Goal: Task Accomplishment & Management: Understand process/instructions

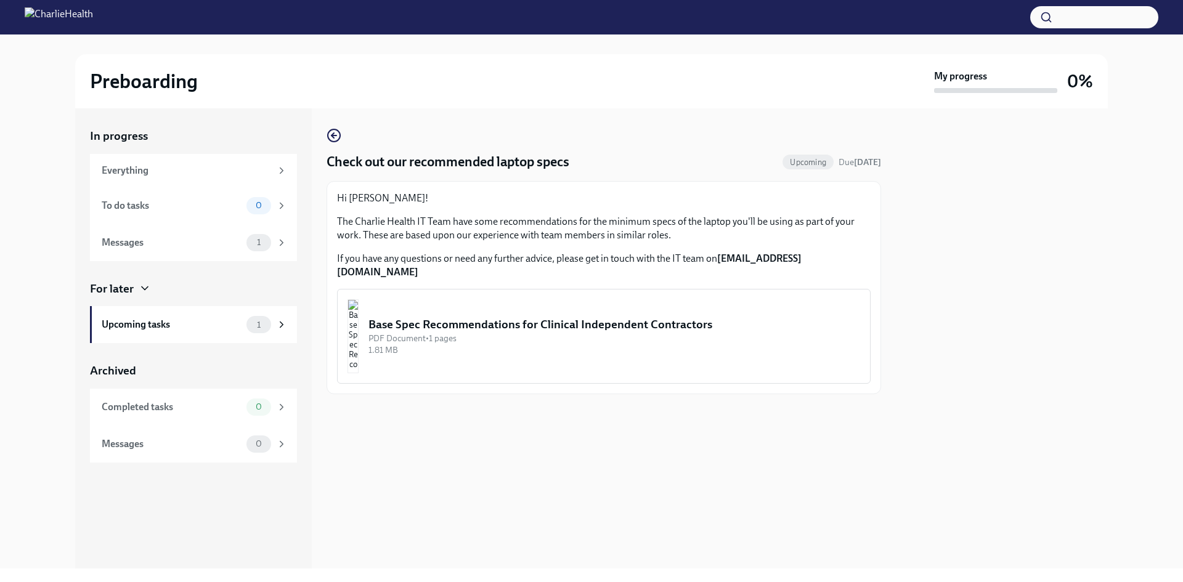
drag, startPoint x: 610, startPoint y: 311, endPoint x: 562, endPoint y: 324, distance: 49.8
click at [562, 333] on div "PDF Document • 1 pages" at bounding box center [614, 339] width 492 height 12
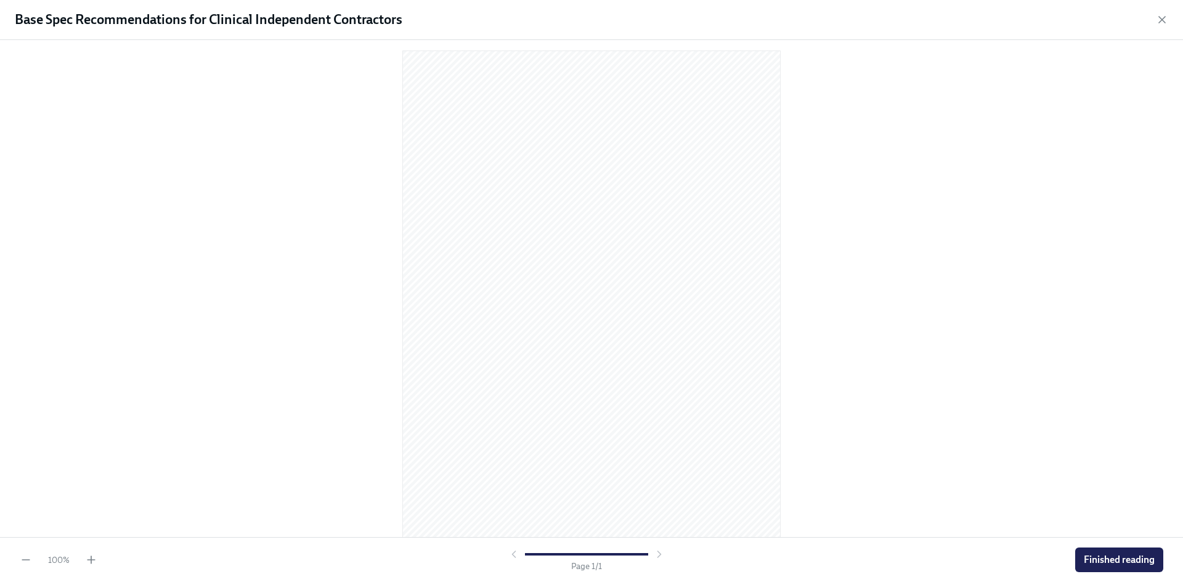
scroll to position [12, 0]
click at [1112, 564] on span "Finished reading" at bounding box center [1119, 560] width 71 height 12
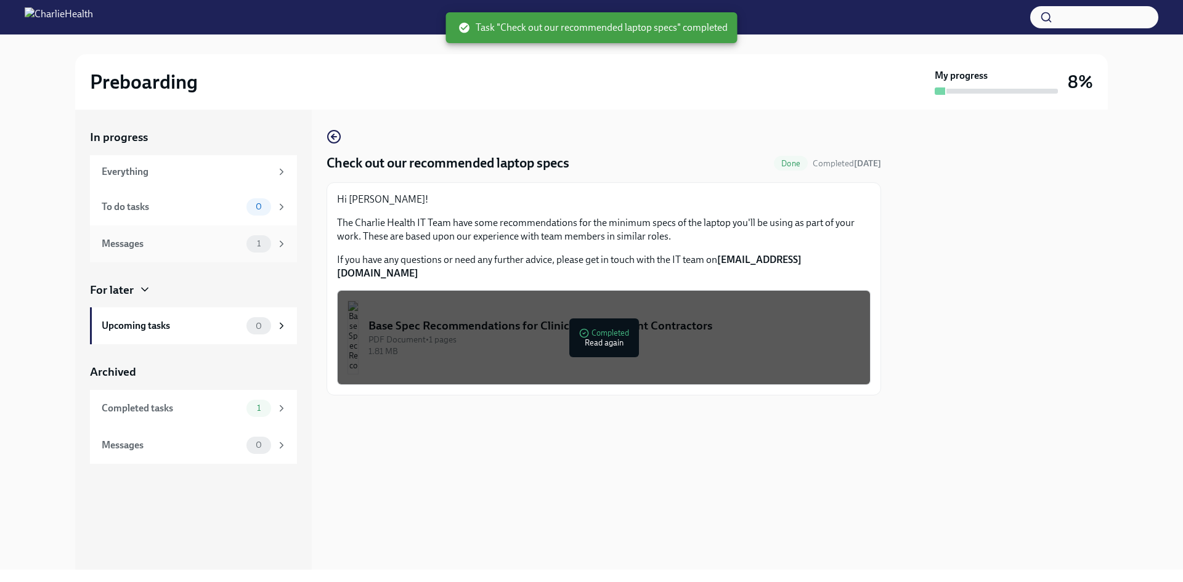
click at [276, 243] on icon at bounding box center [281, 243] width 11 height 11
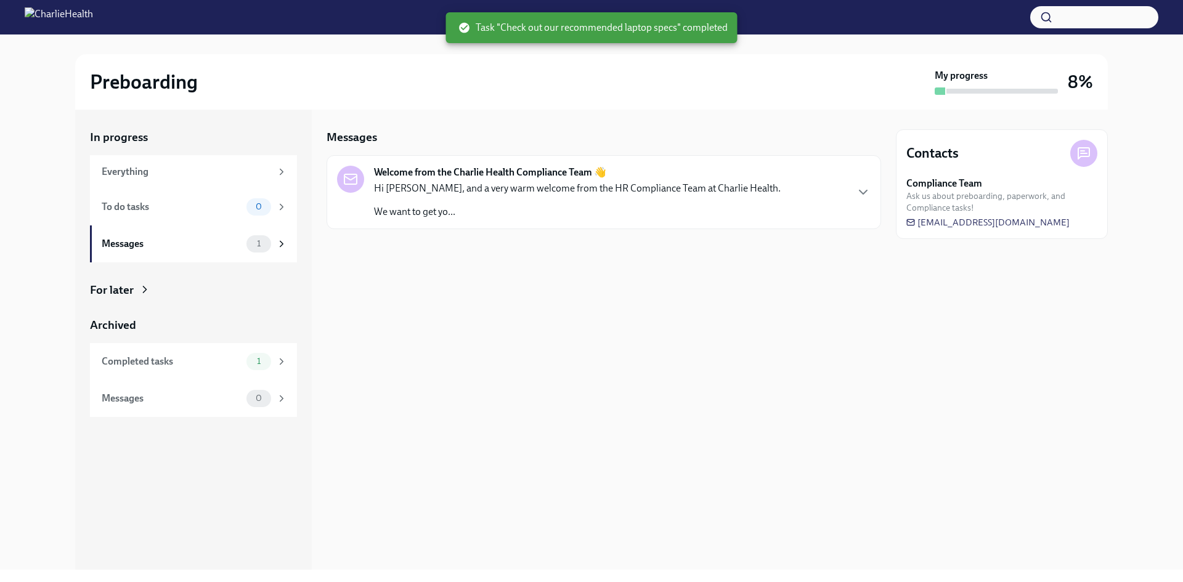
click at [492, 206] on p "We want to get yo..." at bounding box center [577, 212] width 407 height 14
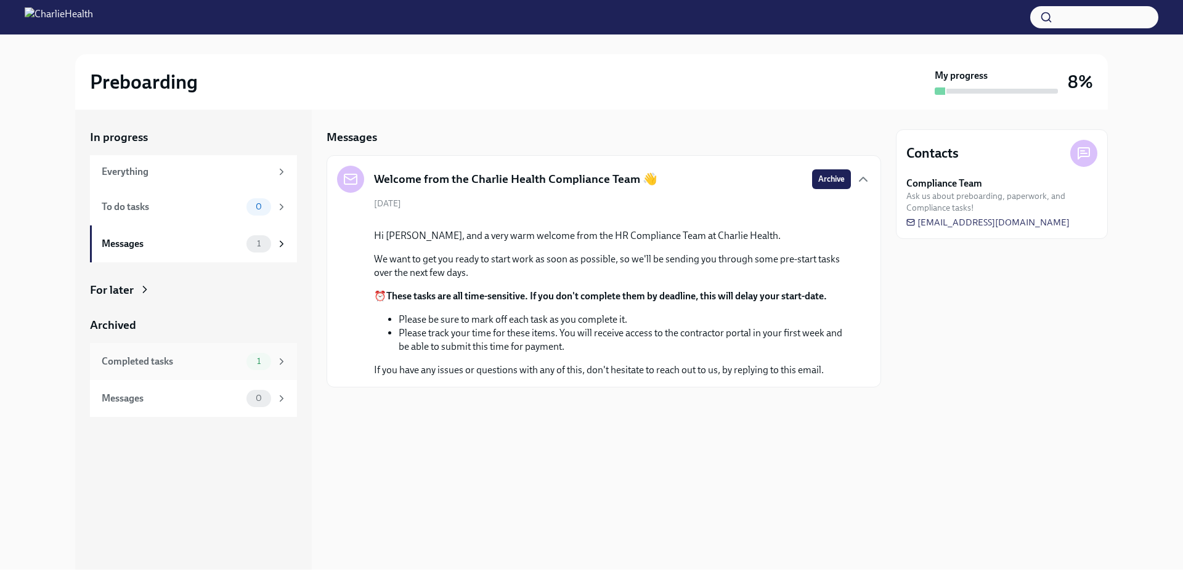
click at [151, 354] on div "Completed tasks 1" at bounding box center [194, 361] width 185 height 17
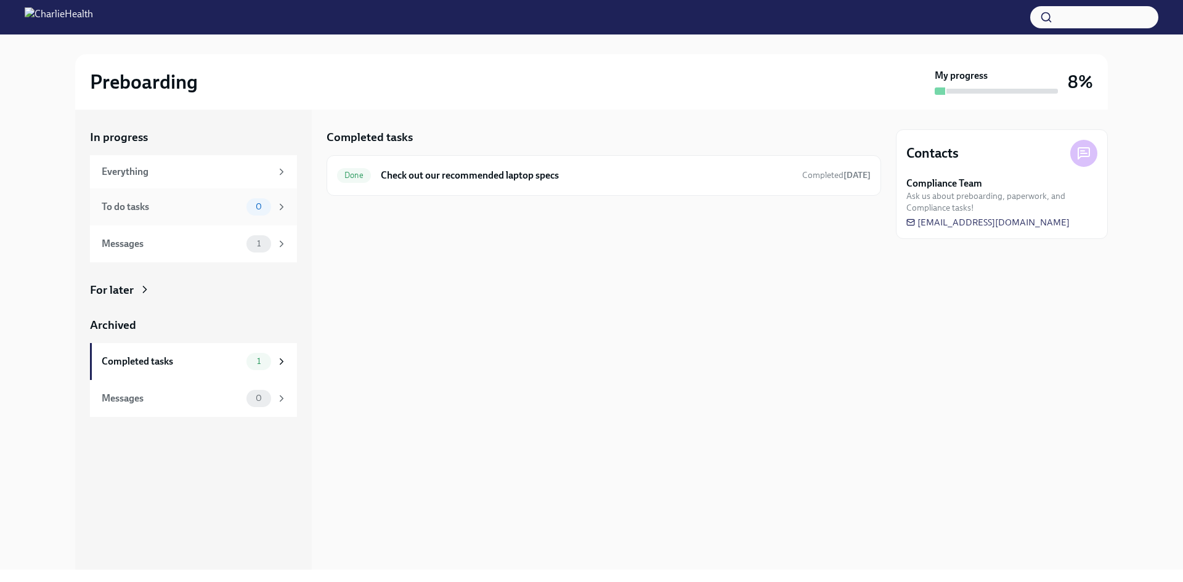
click at [175, 221] on div "To do tasks 0" at bounding box center [193, 207] width 207 height 37
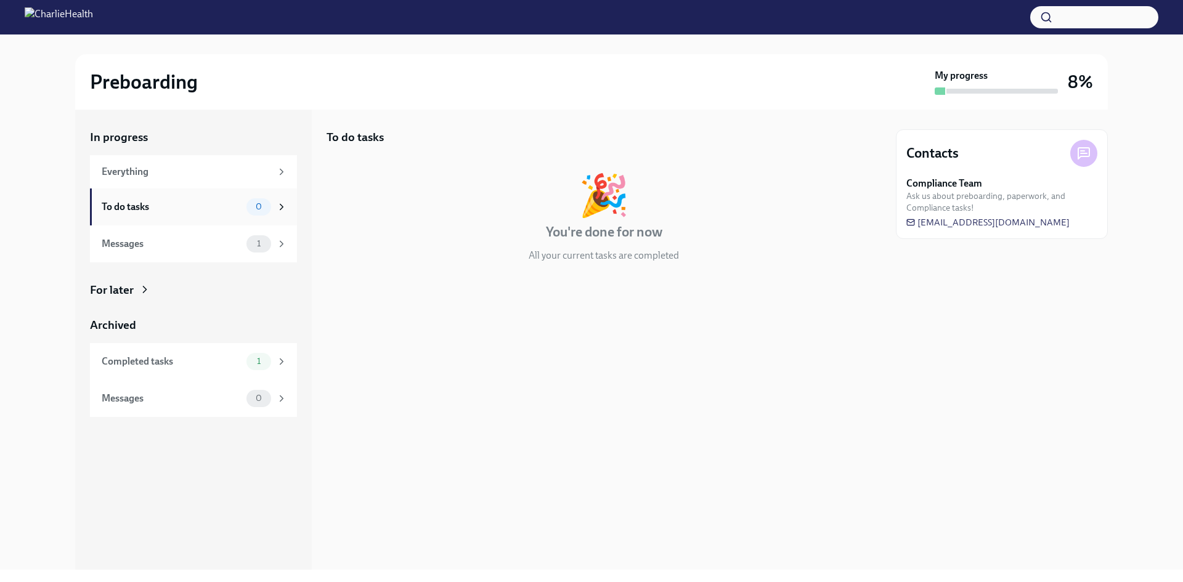
click at [182, 189] on div "To do tasks 0" at bounding box center [193, 207] width 207 height 37
click at [187, 173] on div "Everything" at bounding box center [186, 172] width 169 height 14
